Goal: Transaction & Acquisition: Purchase product/service

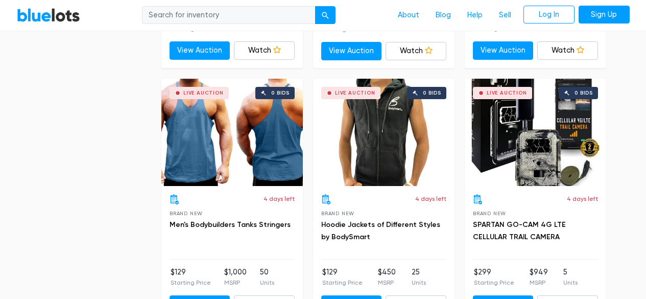
scroll to position [3304, 0]
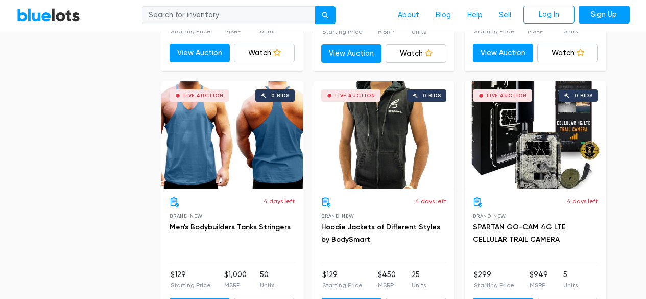
click at [549, 122] on div "Live Auction 0 bids" at bounding box center [534, 134] width 141 height 107
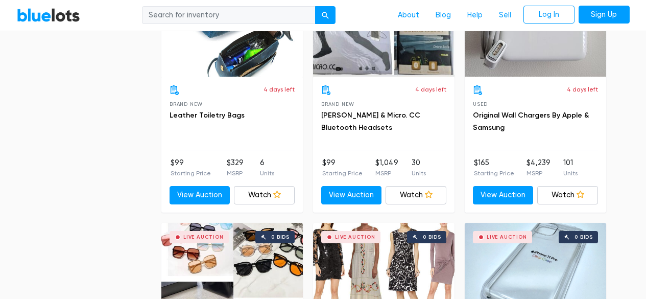
scroll to position [3669, 0]
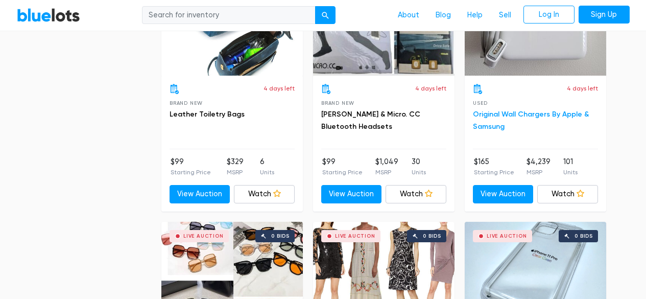
click at [495, 111] on link "Original Wall Chargers By Apple & Samsung" at bounding box center [531, 120] width 116 height 21
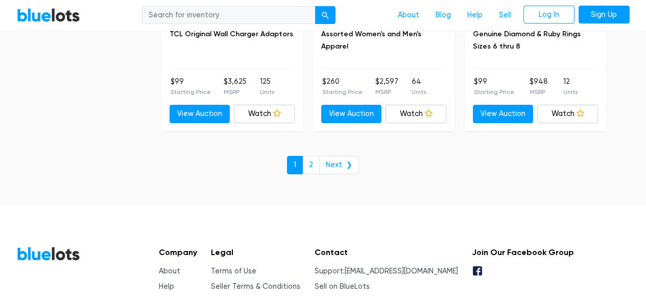
scroll to position [4579, 0]
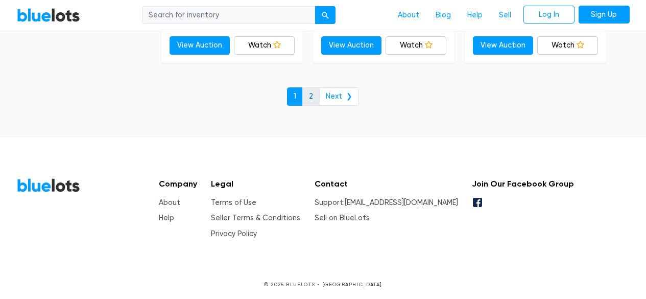
click at [311, 92] on link "2" at bounding box center [310, 96] width 17 height 18
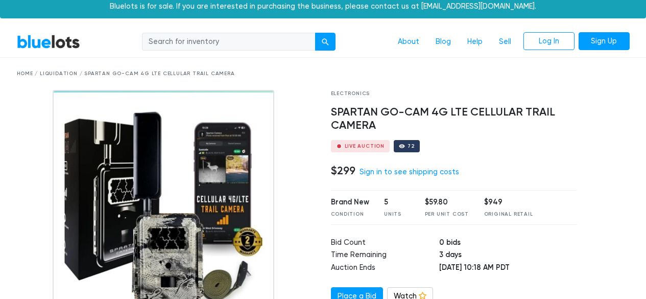
scroll to position [5, 0]
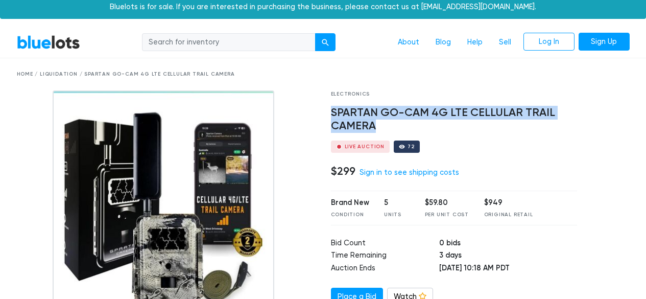
drag, startPoint x: 331, startPoint y: 111, endPoint x: 394, endPoint y: 130, distance: 65.9
click at [394, 130] on h4 "SPARTAN GO-CAM 4G LTE CELLULAR TRAIL CAMERA" at bounding box center [454, 119] width 247 height 27
click at [563, 129] on h4 "SPARTAN GO-CAM 4G LTE CELLULAR TRAIL CAMERA" at bounding box center [454, 119] width 247 height 27
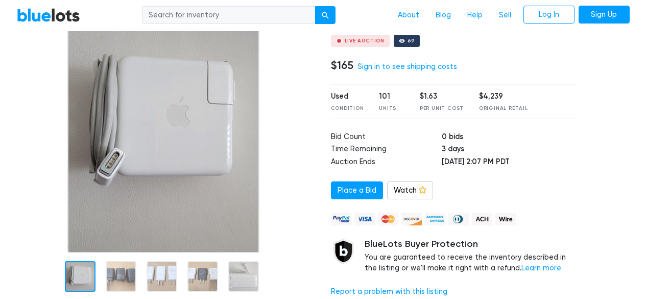
scroll to position [96, 0]
